Goal: Task Accomplishment & Management: Use online tool/utility

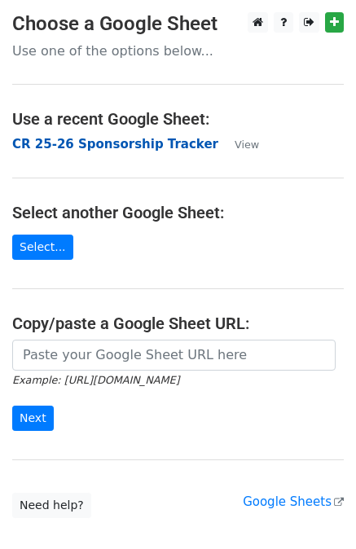
click at [78, 140] on strong "CR 25-26 Sponsorship Tracker" at bounding box center [115, 144] width 206 height 15
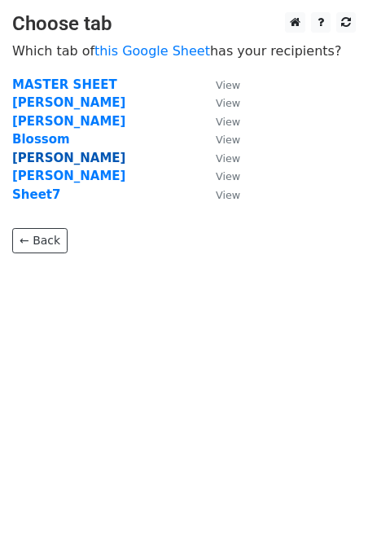
click at [35, 153] on strong "[PERSON_NAME]" at bounding box center [68, 158] width 113 height 15
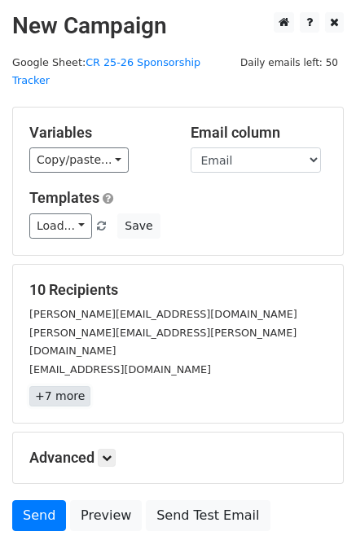
click at [57, 386] on link "+7 more" at bounding box center [59, 396] width 61 height 20
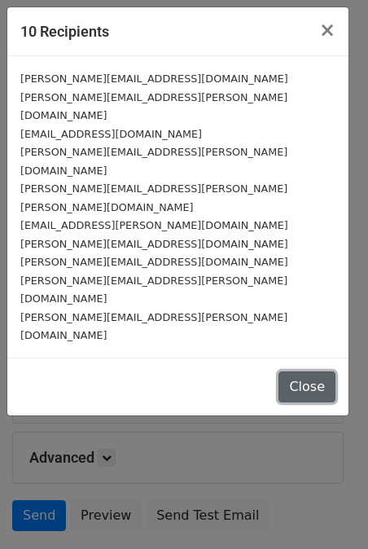
click at [303, 371] on button "Close" at bounding box center [306, 386] width 57 height 31
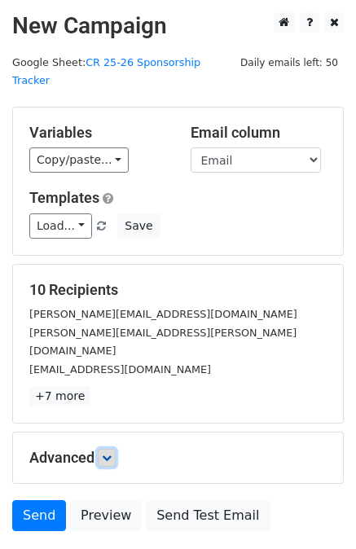
click at [108, 452] on icon at bounding box center [107, 457] width 10 height 10
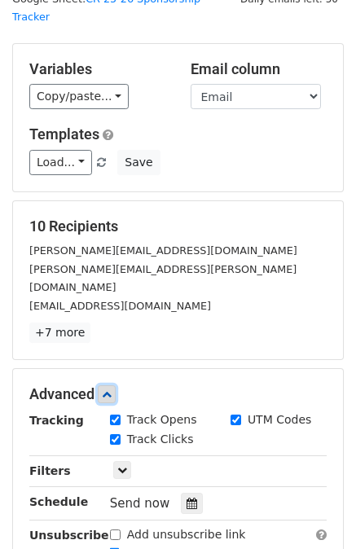
scroll to position [67, 0]
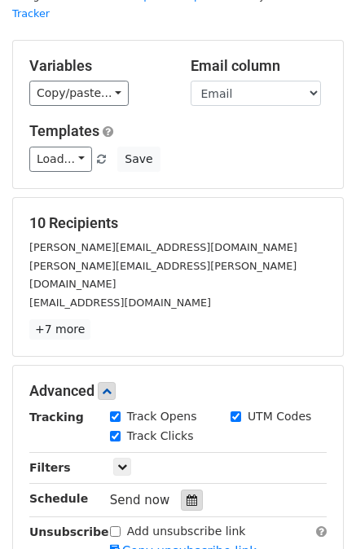
click at [187, 489] on div at bounding box center [192, 499] width 22 height 21
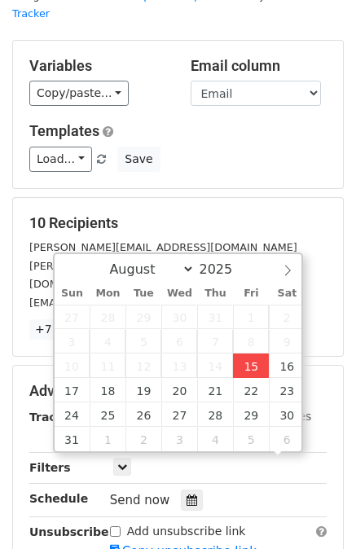
scroll to position [1, 0]
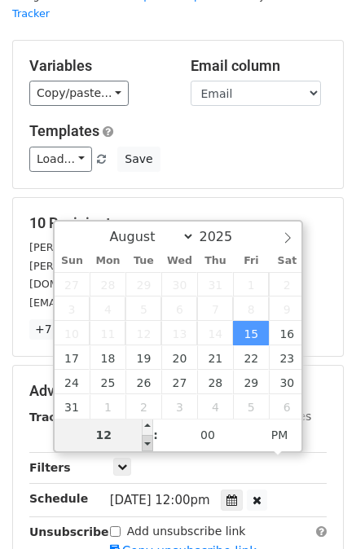
type input "[DATE] 11:00"
type input "11"
click at [148, 444] on span at bounding box center [147, 443] width 11 height 16
type input "[DATE] 10:00"
type input "10"
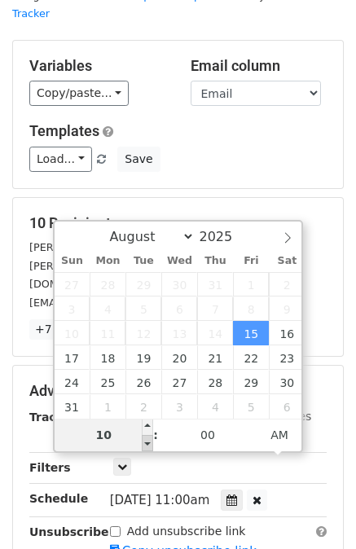
click at [148, 444] on span at bounding box center [147, 443] width 11 height 16
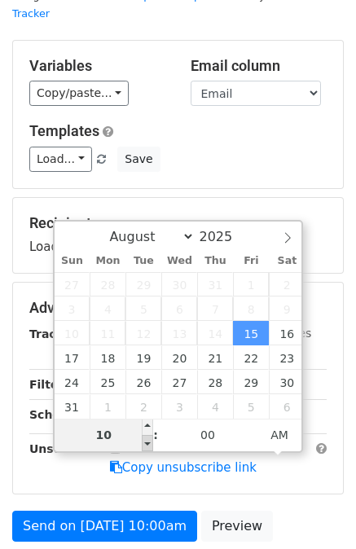
type input "[DATE] 09:00"
type input "09"
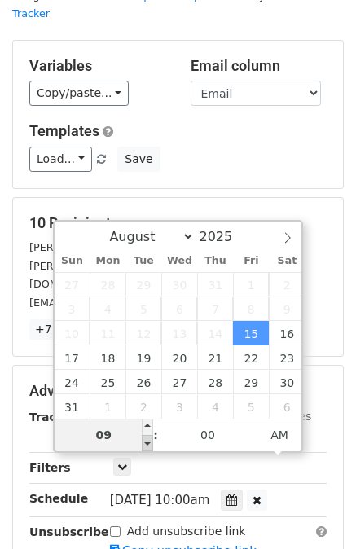
click at [146, 443] on span at bounding box center [147, 443] width 11 height 16
type input "[DATE] 10:00"
type input "10"
click at [146, 423] on span at bounding box center [147, 426] width 11 height 16
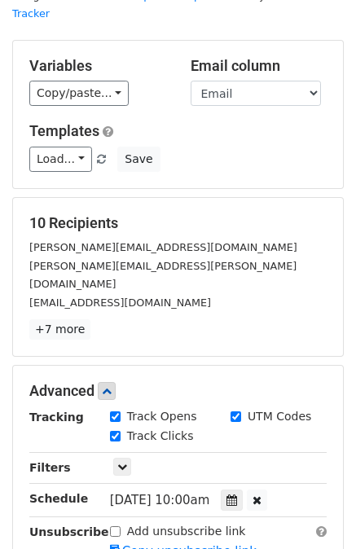
click at [348, 177] on main "New Campaign Daily emails left: 50 Google Sheet: CR 25-26 Sponsorship Tracker V…" at bounding box center [178, 308] width 356 height 726
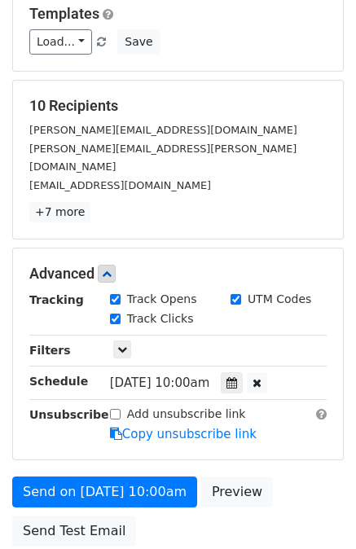
scroll to position [199, 0]
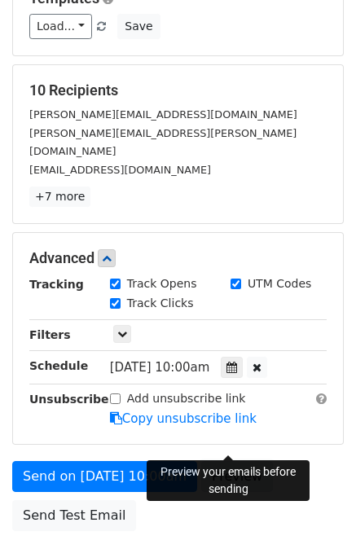
click at [231, 461] on link "Preview" at bounding box center [237, 476] width 72 height 31
click at [215, 461] on link "Preview" at bounding box center [237, 476] width 72 height 31
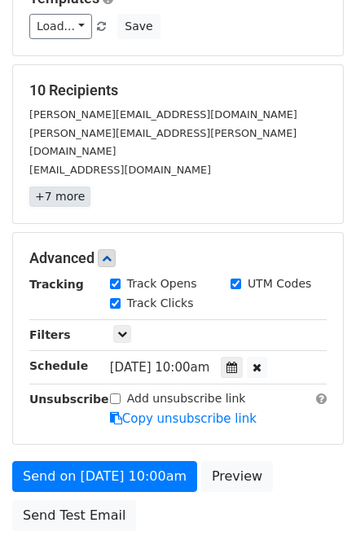
click at [55, 186] on link "+7 more" at bounding box center [59, 196] width 61 height 20
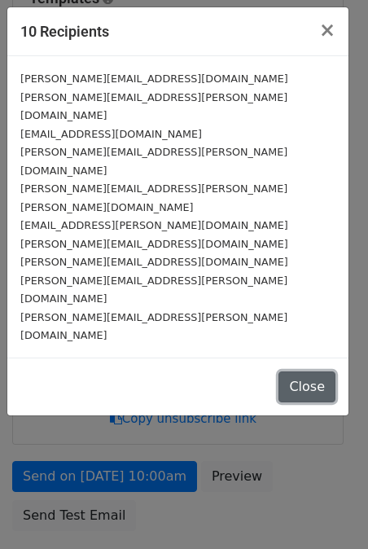
click at [318, 371] on button "Close" at bounding box center [306, 386] width 57 height 31
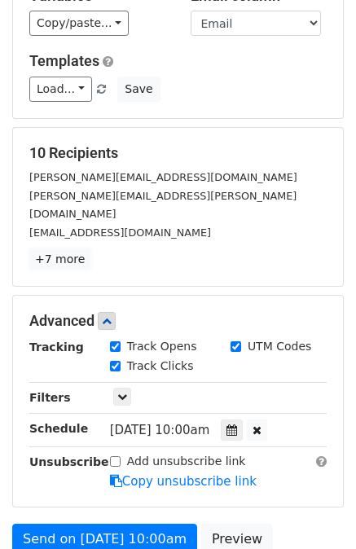
scroll to position [282, 0]
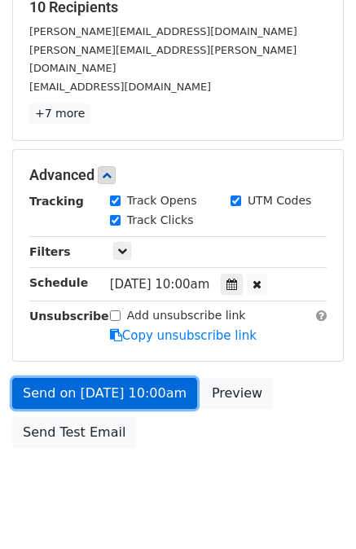
click at [98, 378] on link "Send on [DATE] 10:00am" at bounding box center [104, 393] width 185 height 31
